Goal: Task Accomplishment & Management: Check status

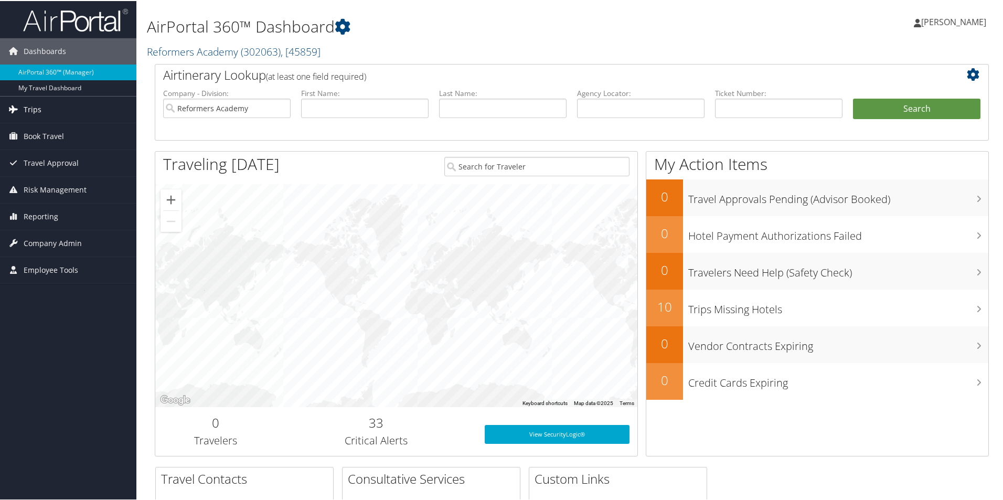
click at [42, 111] on link "Trips" at bounding box center [68, 108] width 136 height 26
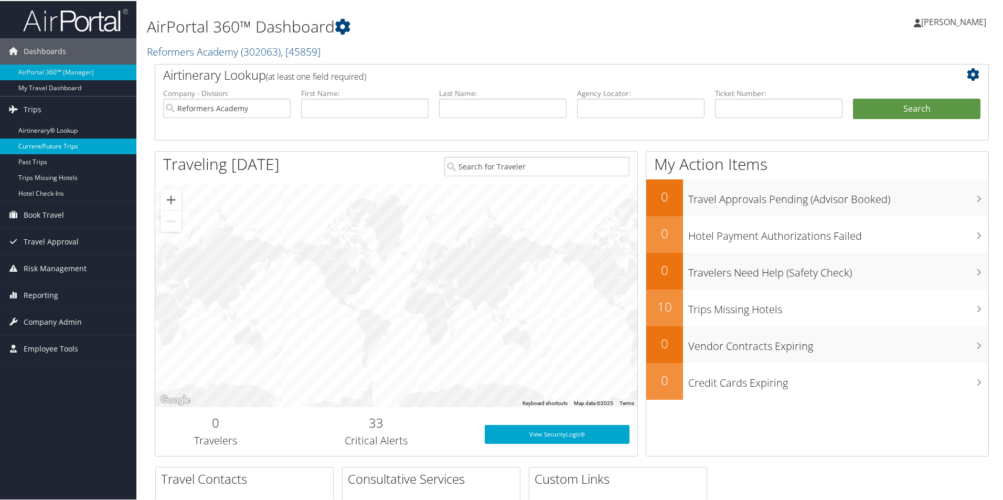
click at [46, 141] on link "Current/Future Trips" at bounding box center [68, 145] width 136 height 16
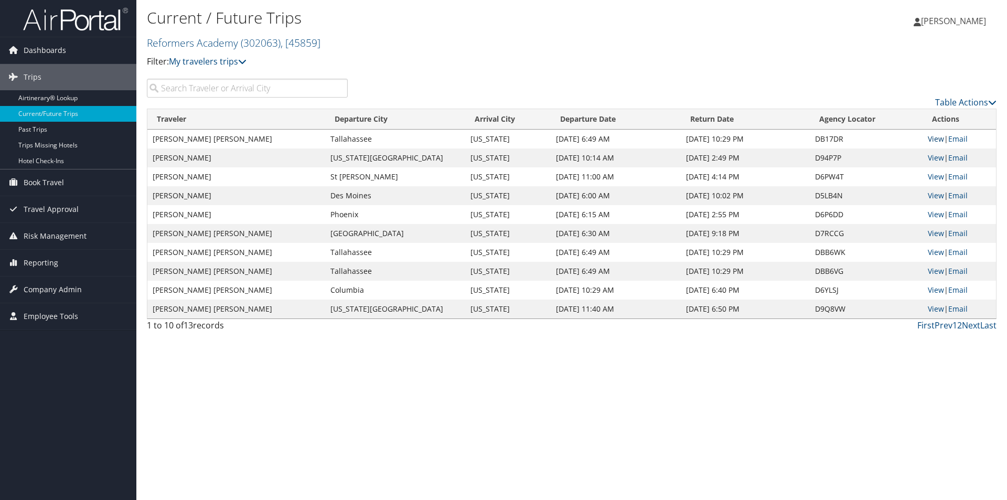
click at [928, 140] on link "View" at bounding box center [936, 139] width 16 height 10
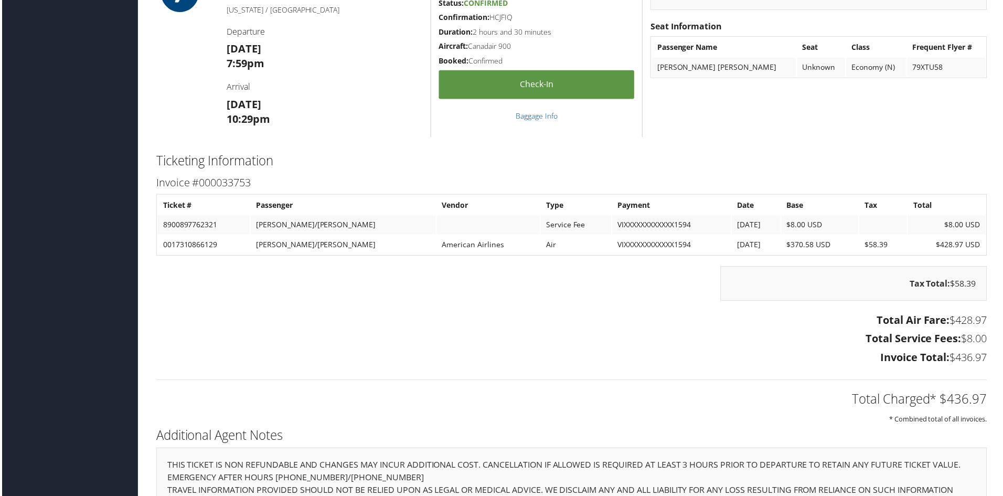
scroll to position [788, 0]
